Goal: Entertainment & Leisure: Consume media (video, audio)

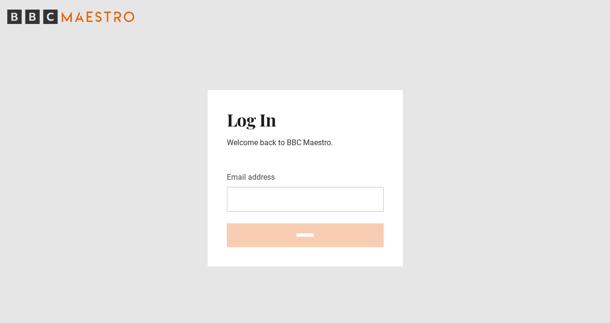
click at [251, 194] on input "Email address" at bounding box center [305, 199] width 157 height 25
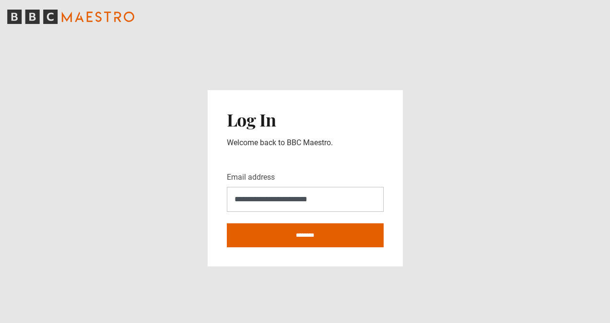
type input "**********"
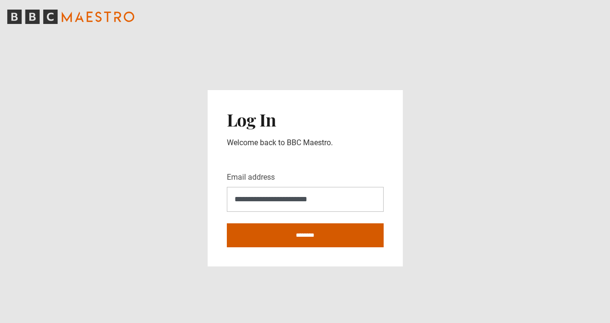
click at [268, 231] on input "********" at bounding box center [305, 235] width 157 height 24
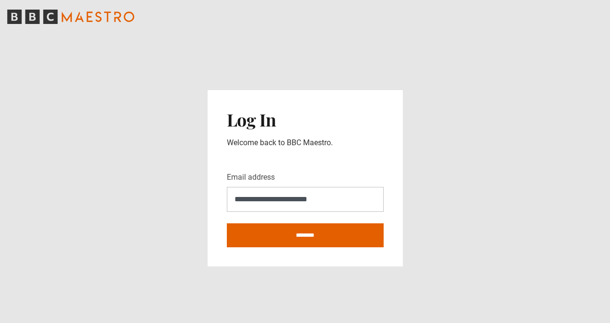
type input "**********"
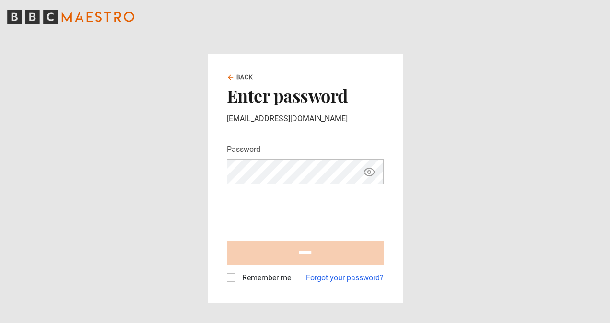
click at [367, 170] on icon "Show password" at bounding box center [369, 172] width 12 height 12
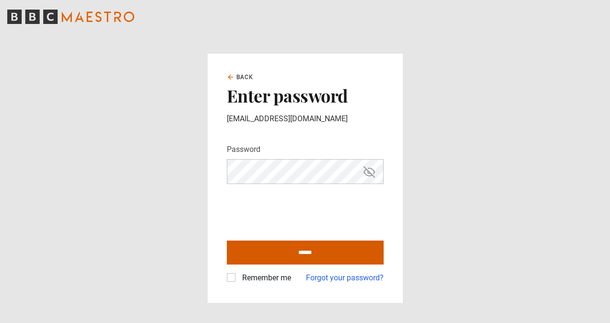
click at [282, 241] on input "******" at bounding box center [305, 253] width 157 height 24
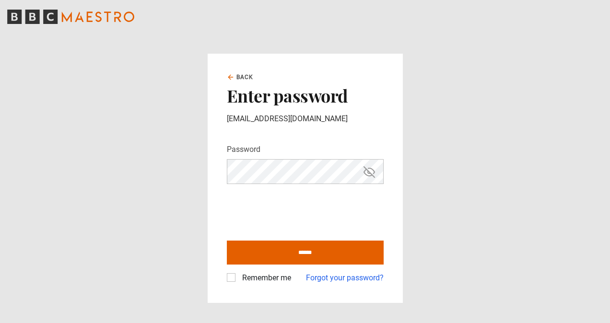
type input "**********"
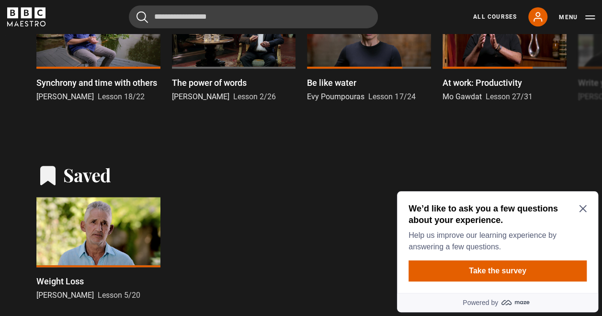
click at [583, 209] on icon "Close Maze Prompt" at bounding box center [582, 208] width 7 height 7
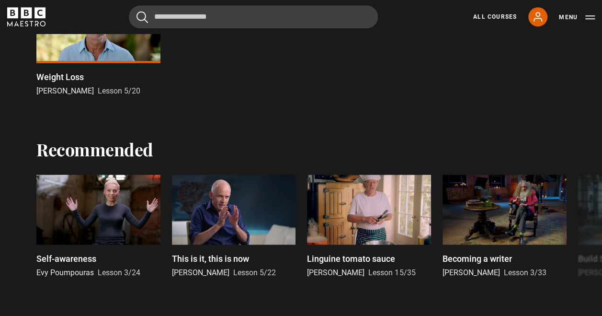
scroll to position [575, 0]
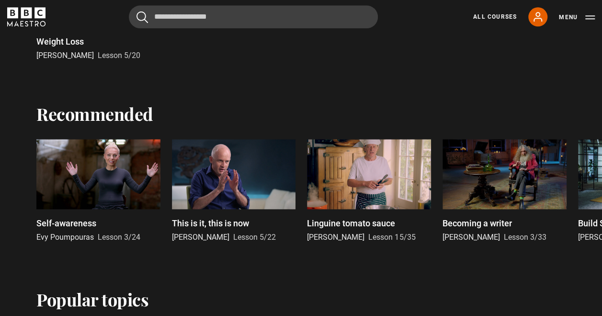
click at [220, 230] on p "This is it, this is now" at bounding box center [210, 223] width 77 height 13
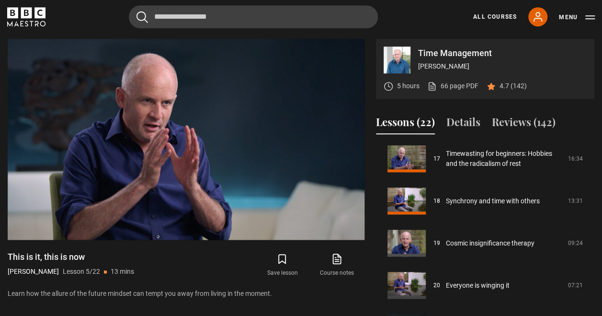
scroll to position [744, 0]
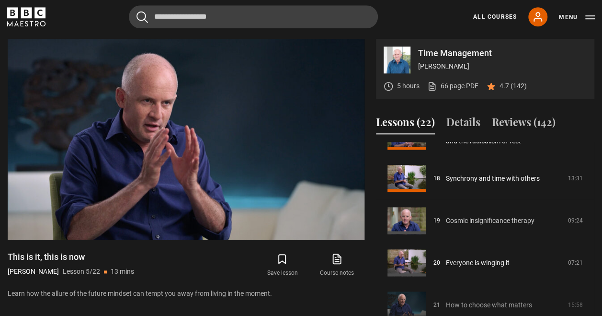
click at [507, 219] on link "Cosmic insignificance therapy" at bounding box center [490, 221] width 89 height 10
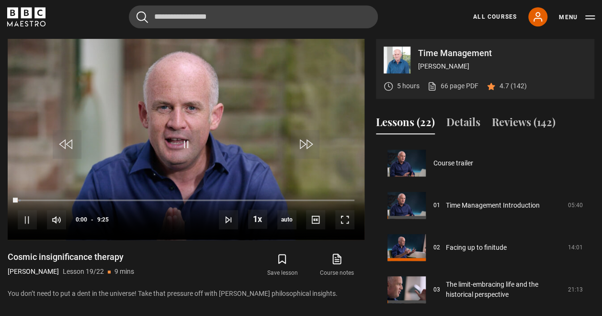
scroll to position [759, 0]
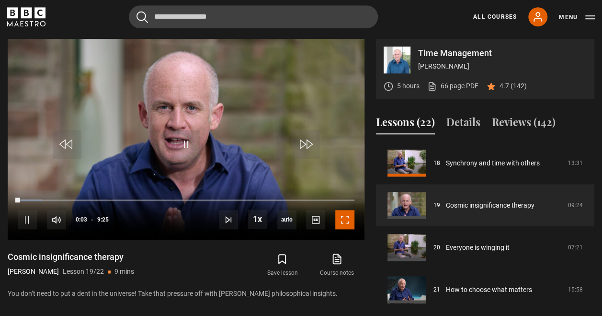
click at [348, 220] on span "Video Player" at bounding box center [345, 219] width 19 height 19
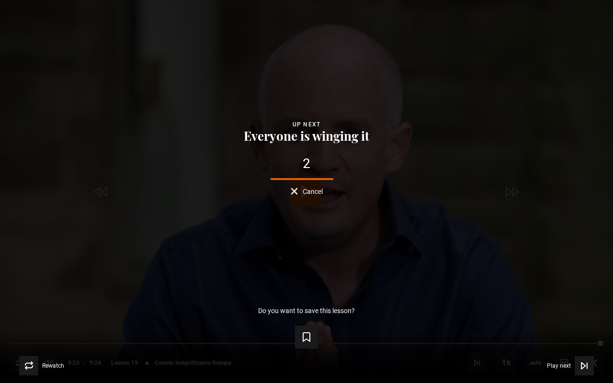
drag, startPoint x: 425, startPoint y: 111, endPoint x: 420, endPoint y: 119, distance: 9.3
click at [425, 109] on div "Lesson Completed Up next Everyone is winging it 2 Cancel Do you want to save th…" at bounding box center [306, 191] width 613 height 383
click at [307, 315] on icon "Video Player" at bounding box center [306, 337] width 7 height 9
click at [426, 169] on video "Video Player" at bounding box center [306, 191] width 613 height 383
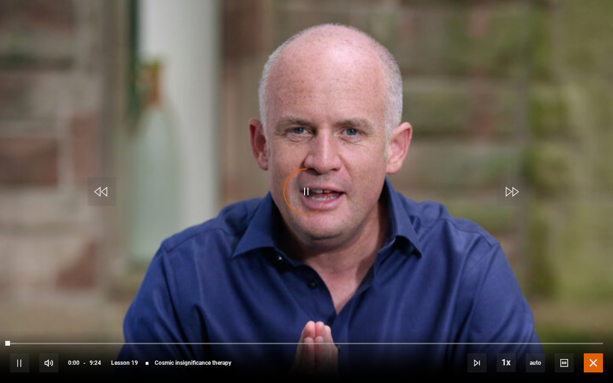
click at [594, 315] on span "Video Player" at bounding box center [593, 363] width 19 height 19
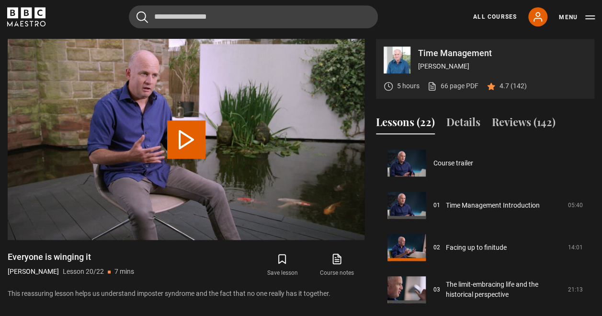
scroll to position [763, 0]
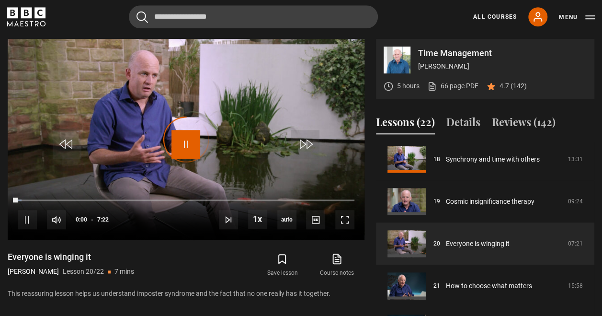
click at [183, 143] on span "Video Player" at bounding box center [186, 144] width 29 height 29
click at [184, 143] on span "Video Player" at bounding box center [186, 144] width 29 height 29
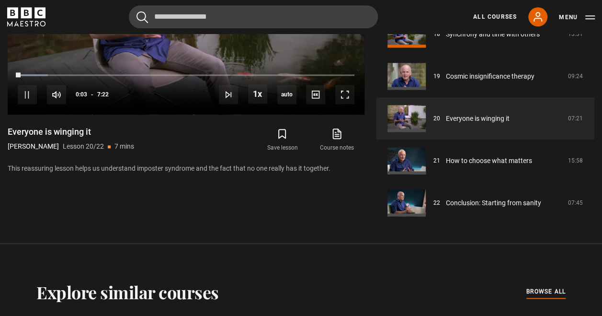
scroll to position [492, 0]
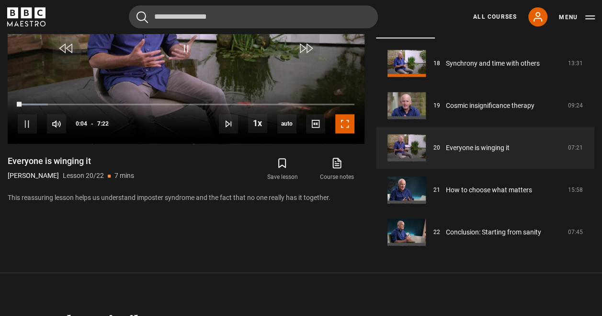
click at [345, 126] on span "Video Player" at bounding box center [345, 123] width 19 height 19
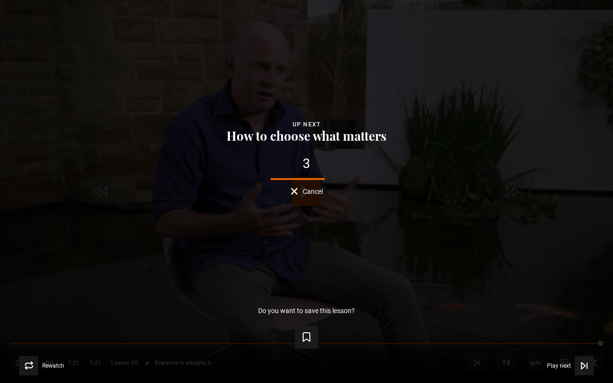
click at [311, 193] on span "Cancel" at bounding box center [313, 191] width 20 height 7
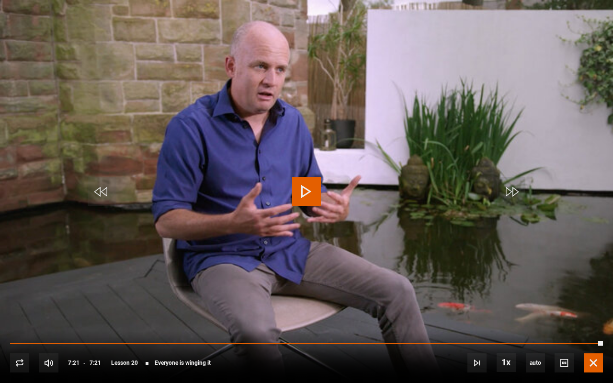
click at [589, 315] on span "Video Player" at bounding box center [593, 363] width 19 height 19
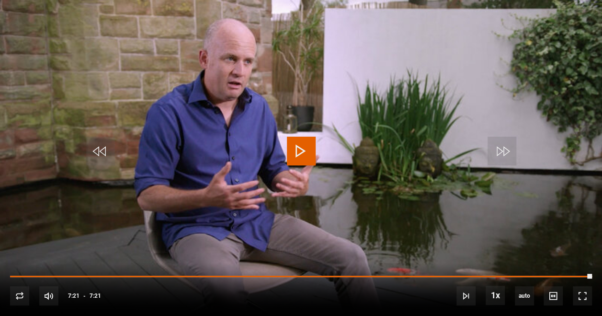
scroll to position [807, 0]
